Goal: Information Seeking & Learning: Learn about a topic

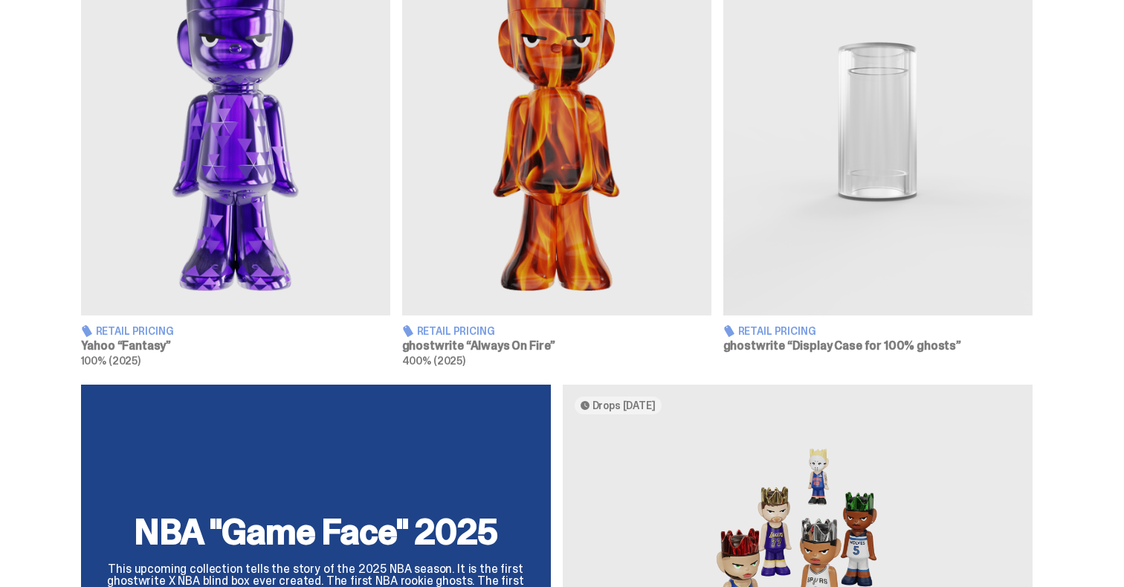
scroll to position [669, 0]
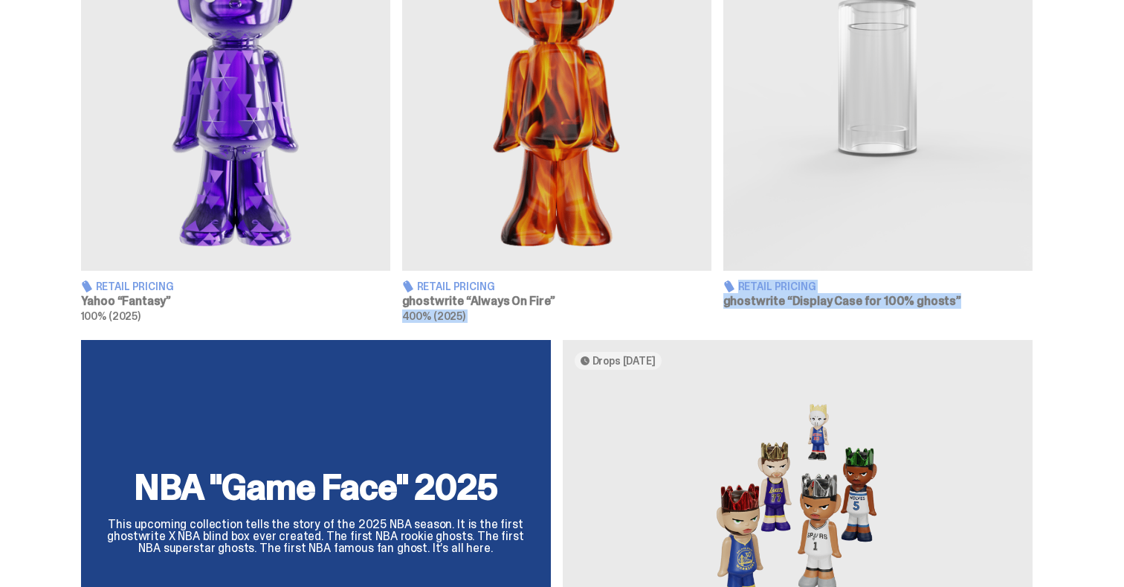
drag, startPoint x: 721, startPoint y: 305, endPoint x: 961, endPoint y: 310, distance: 240.2
click at [961, 310] on div "Retail Pricing Yahoo “Fantasy” 100% (2025) Retail Pricing ghostwrite “Always On…" at bounding box center [557, 103] width 952 height 438
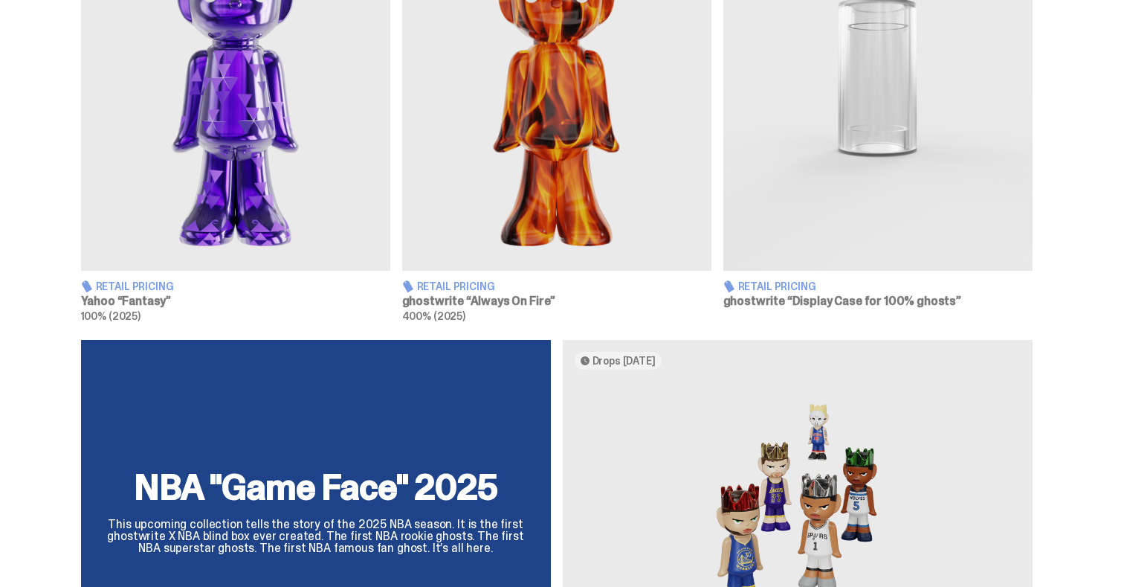
click at [735, 322] on div "Retail Pricing Yahoo “Fantasy” 100% (2025) Retail Pricing ghostwrite “Always On…" at bounding box center [556, 585] width 1113 height 1402
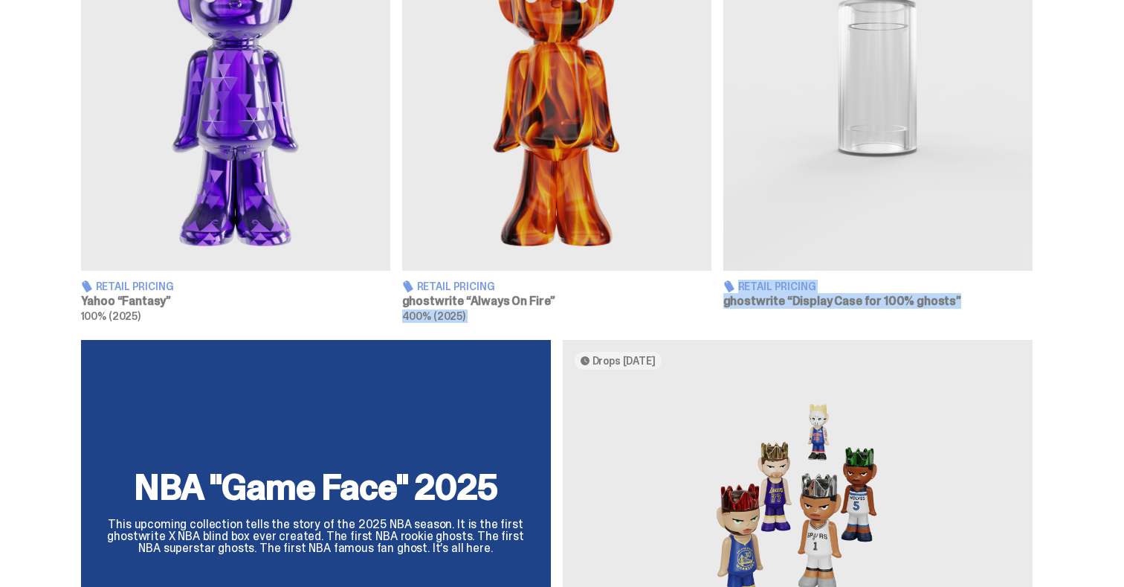
drag, startPoint x: 722, startPoint y: 302, endPoint x: 953, endPoint y: 308, distance: 231.3
click at [953, 308] on div "Retail Pricing Yahoo “Fantasy” 100% (2025) Retail Pricing ghostwrite “Always On…" at bounding box center [557, 103] width 952 height 438
copy div "ghostwrite “Always On Fire” 400% (2025) Retail Pricing ghostwrite “Display Case…"
click at [558, 300] on h3 "ghostwrite “Always On Fire”" at bounding box center [556, 301] width 309 height 12
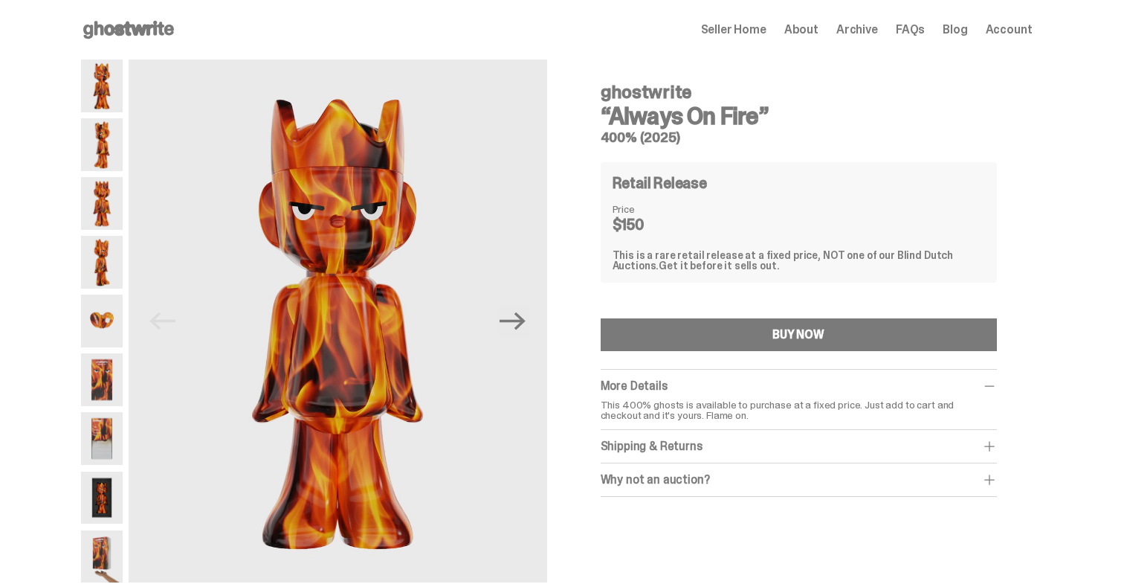
click at [584, 300] on div "ghostwrite “Always On Fire” 400% (2025) Retail Release Price $150 This is a rar…" at bounding box center [799, 310] width 468 height 502
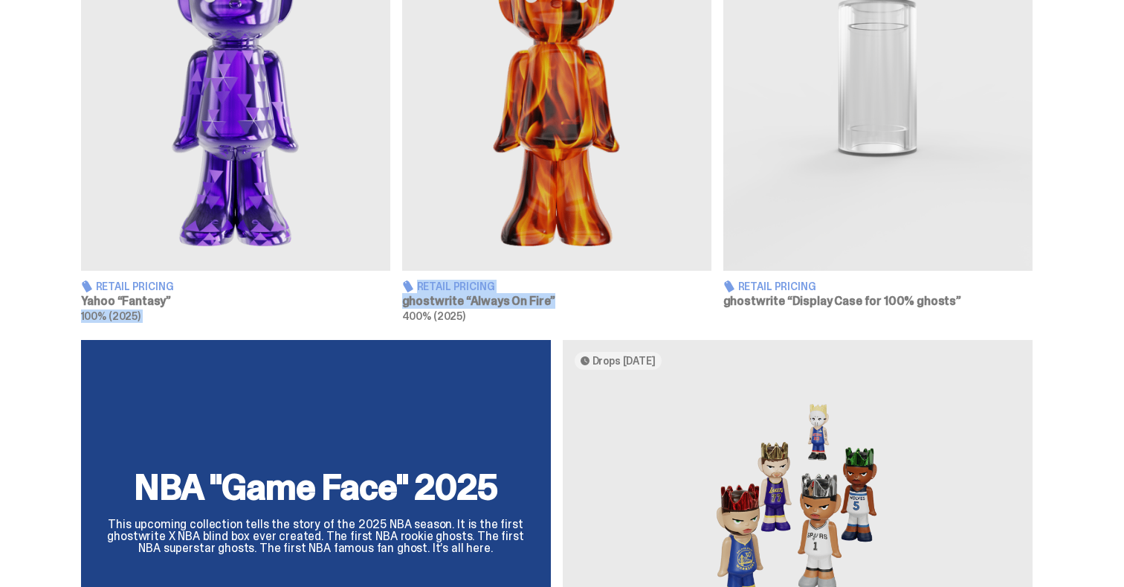
drag, startPoint x: 397, startPoint y: 303, endPoint x: 557, endPoint y: 304, distance: 159.9
click at [557, 304] on div "Retail Pricing Yahoo “Fantasy” 100% (2025) Retail Pricing ghostwrite “Always On…" at bounding box center [557, 103] width 952 height 438
click at [616, 322] on div "Retail Pricing Yahoo “Fantasy” 100% (2025) Retail Pricing ghostwrite “Always On…" at bounding box center [556, 585] width 1113 height 1402
click at [181, 213] on img at bounding box center [235, 77] width 309 height 387
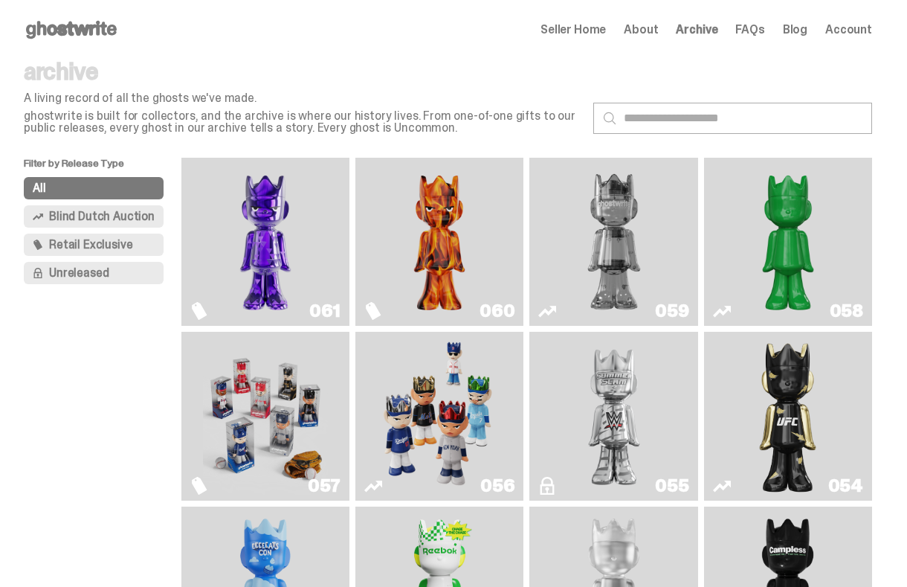
click at [89, 23] on icon at bounding box center [71, 30] width 95 height 24
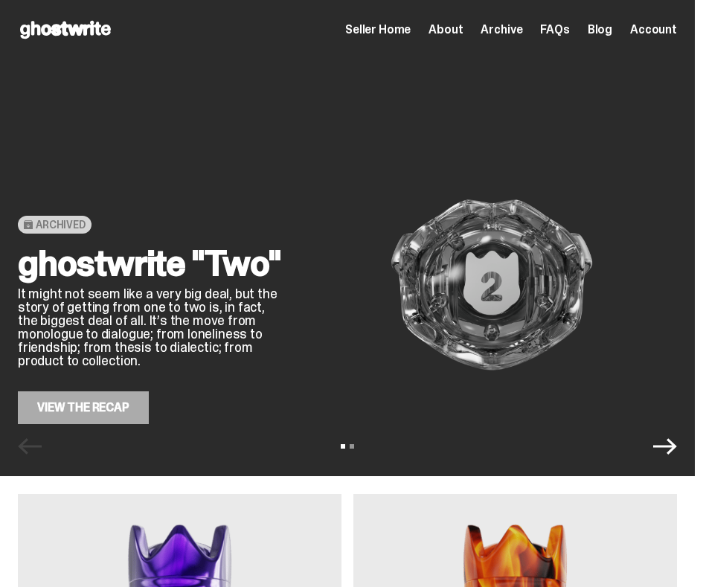
click at [671, 444] on icon "Next" at bounding box center [665, 446] width 24 height 24
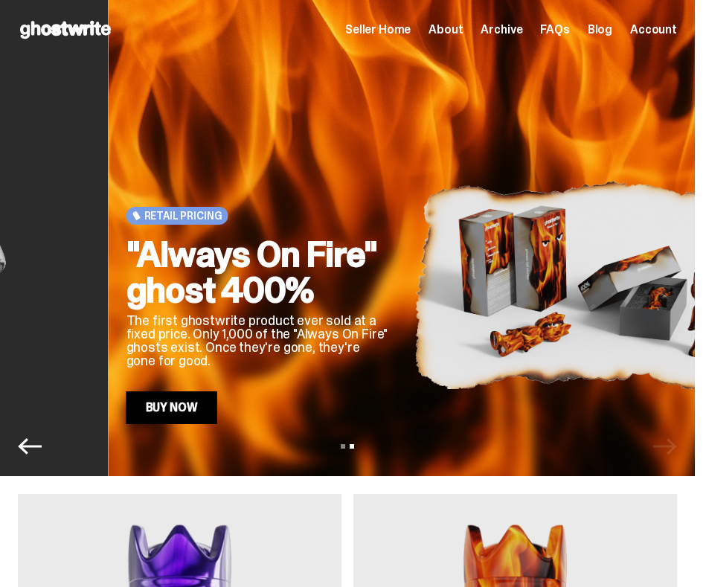
click at [671, 444] on div "View slide 1 View slide 2" at bounding box center [347, 446] width 694 height 24
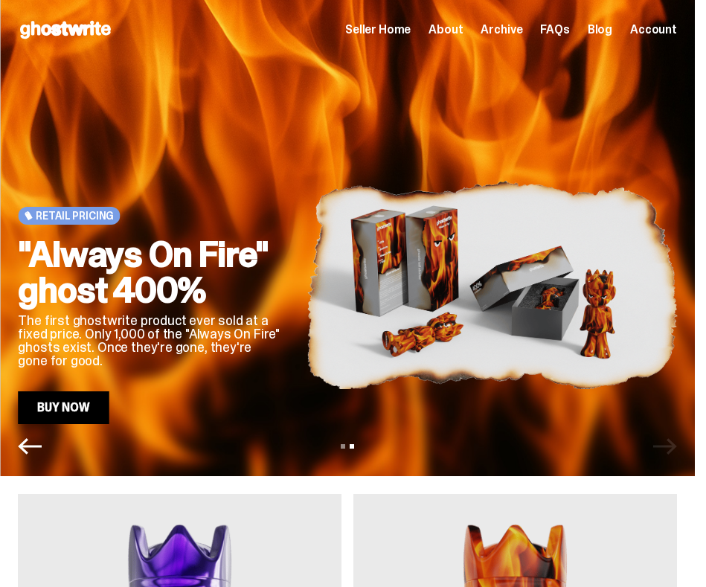
click at [671, 444] on div "View slide 1 View slide 2" at bounding box center [347, 446] width 694 height 24
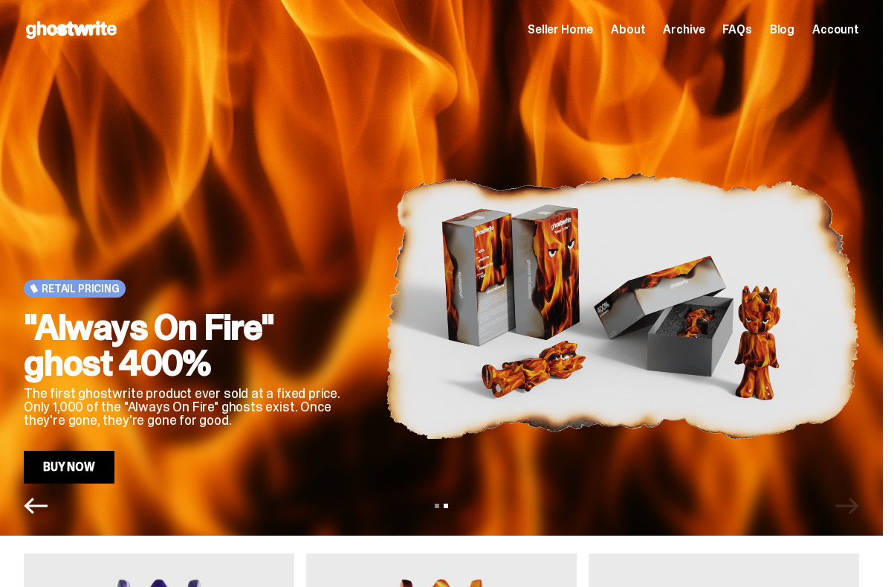
click at [750, 33] on span "FAQs" at bounding box center [737, 30] width 29 height 12
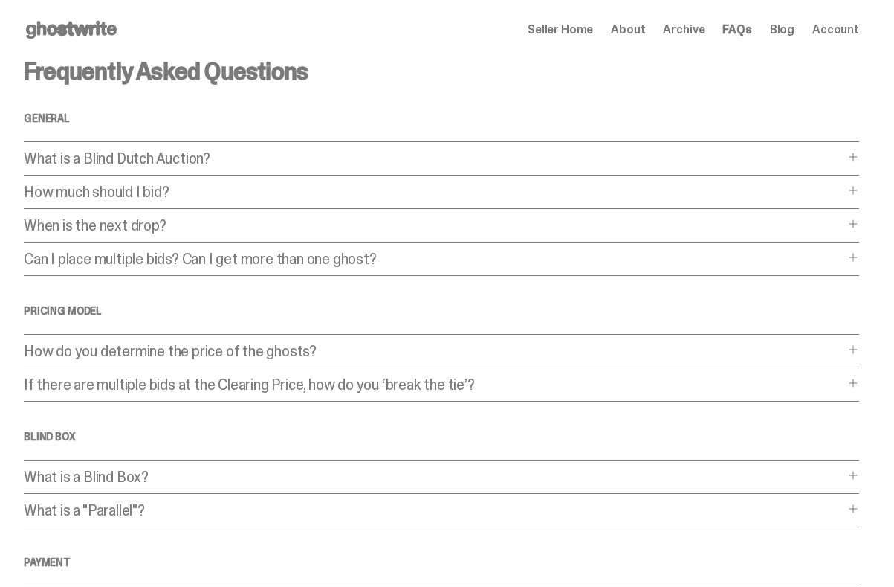
scroll to position [378, 0]
